Goal: Task Accomplishment & Management: Manage account settings

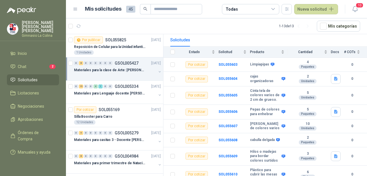
scroll to position [11, 0]
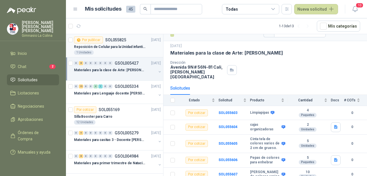
click at [125, 50] on div "1 Unidades" at bounding box center [117, 52] width 87 height 5
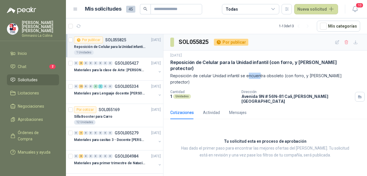
drag, startPoint x: 259, startPoint y: 74, endPoint x: 248, endPoint y: 71, distance: 11.1
click at [248, 71] on div "[DATE] Reposición de Celular para la Unidad infantil (con forro, y [PERSON_NAME…" at bounding box center [265, 78] width 190 height 51
click at [232, 72] on p "Reposición de celular Unidad infantil se encuentra obsoleto (con forro, y [PERS…" at bounding box center [265, 78] width 190 height 13
